Goal: Task Accomplishment & Management: Use online tool/utility

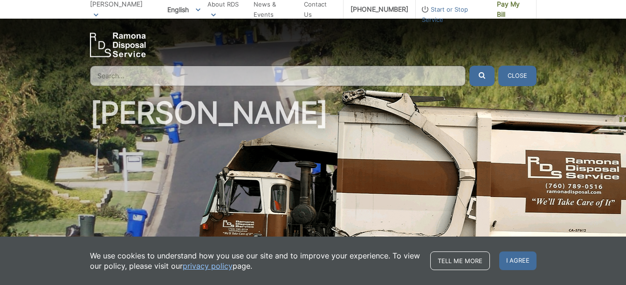
scroll to position [55, 0]
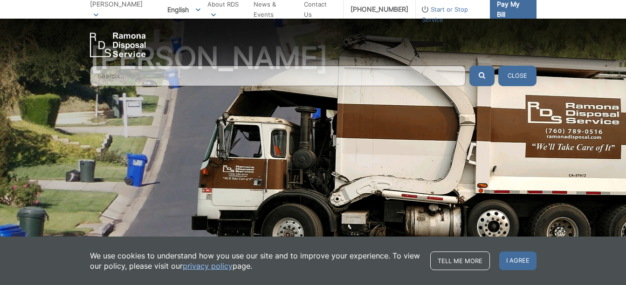
drag, startPoint x: 294, startPoint y: 148, endPoint x: 511, endPoint y: 8, distance: 258.1
click at [511, 8] on span "Pay My Bill" at bounding box center [513, 9] width 32 height 21
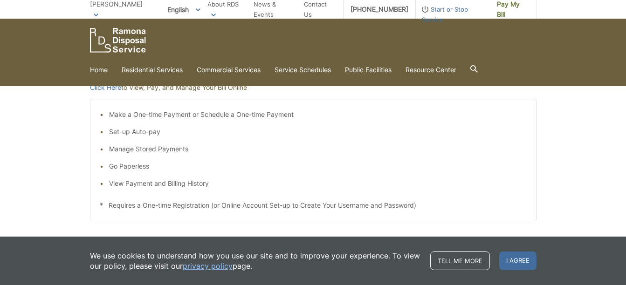
scroll to position [154, 0]
click at [267, 114] on li "Make a One-time Payment or Schedule a One-time Payment" at bounding box center [318, 114] width 418 height 10
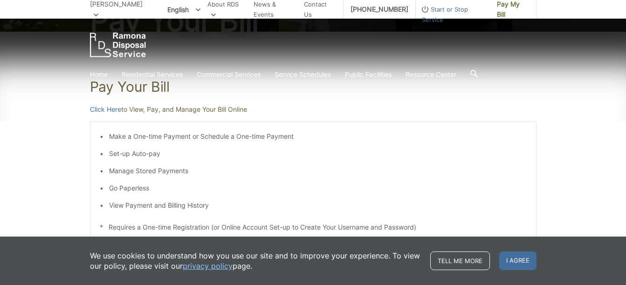
scroll to position [125, 0]
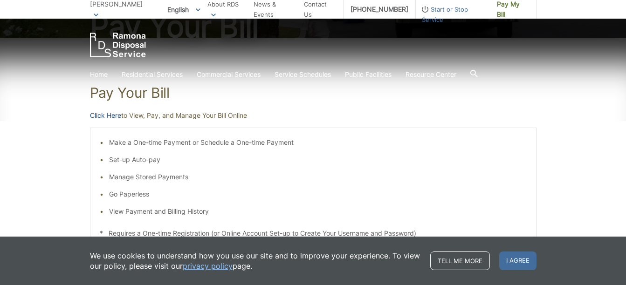
click at [109, 116] on link "Click Here" at bounding box center [105, 115] width 31 height 10
